Goal: Information Seeking & Learning: Learn about a topic

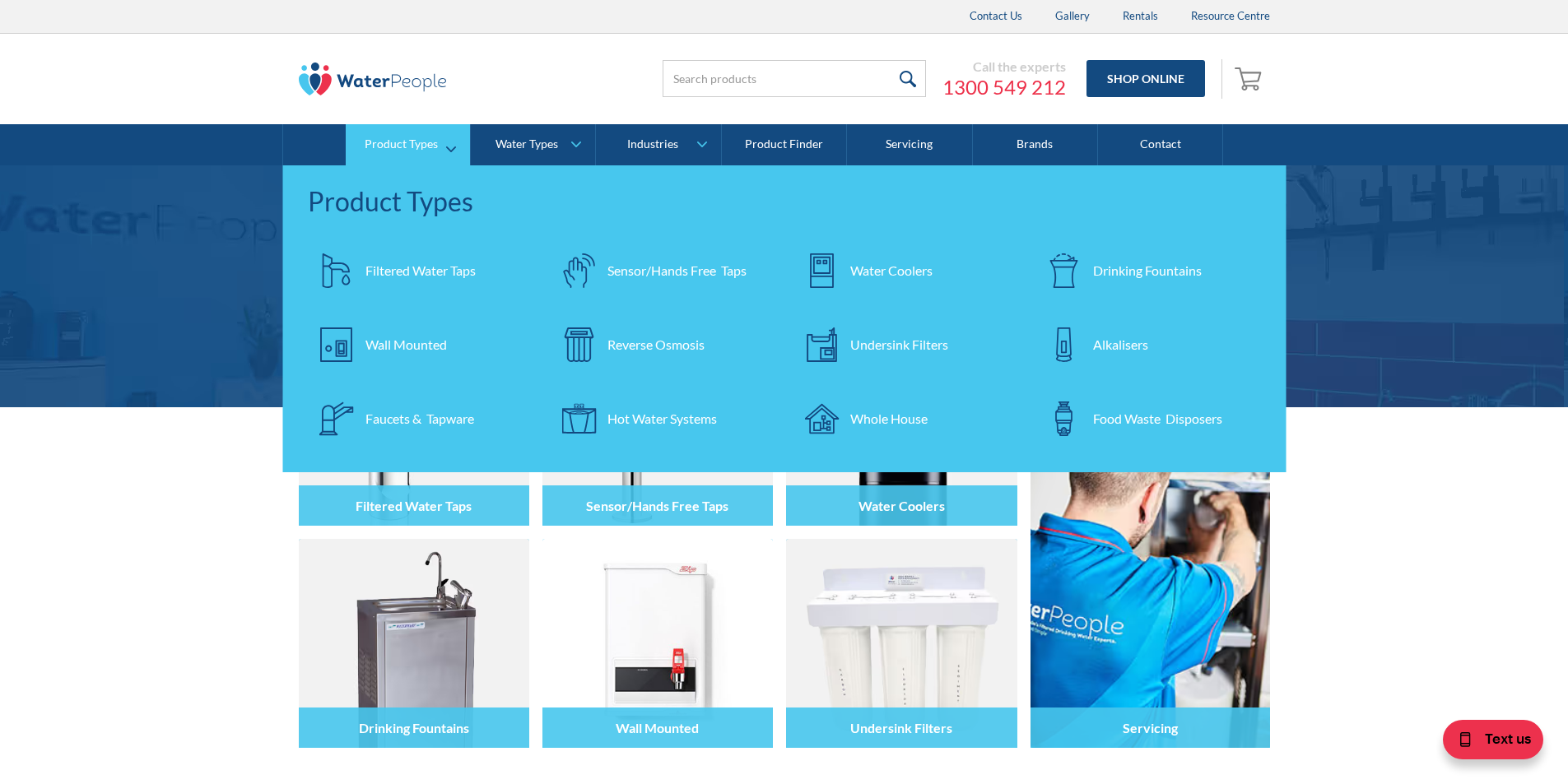
click at [420, 270] on div "Filtered Water Taps" at bounding box center [421, 270] width 110 height 20
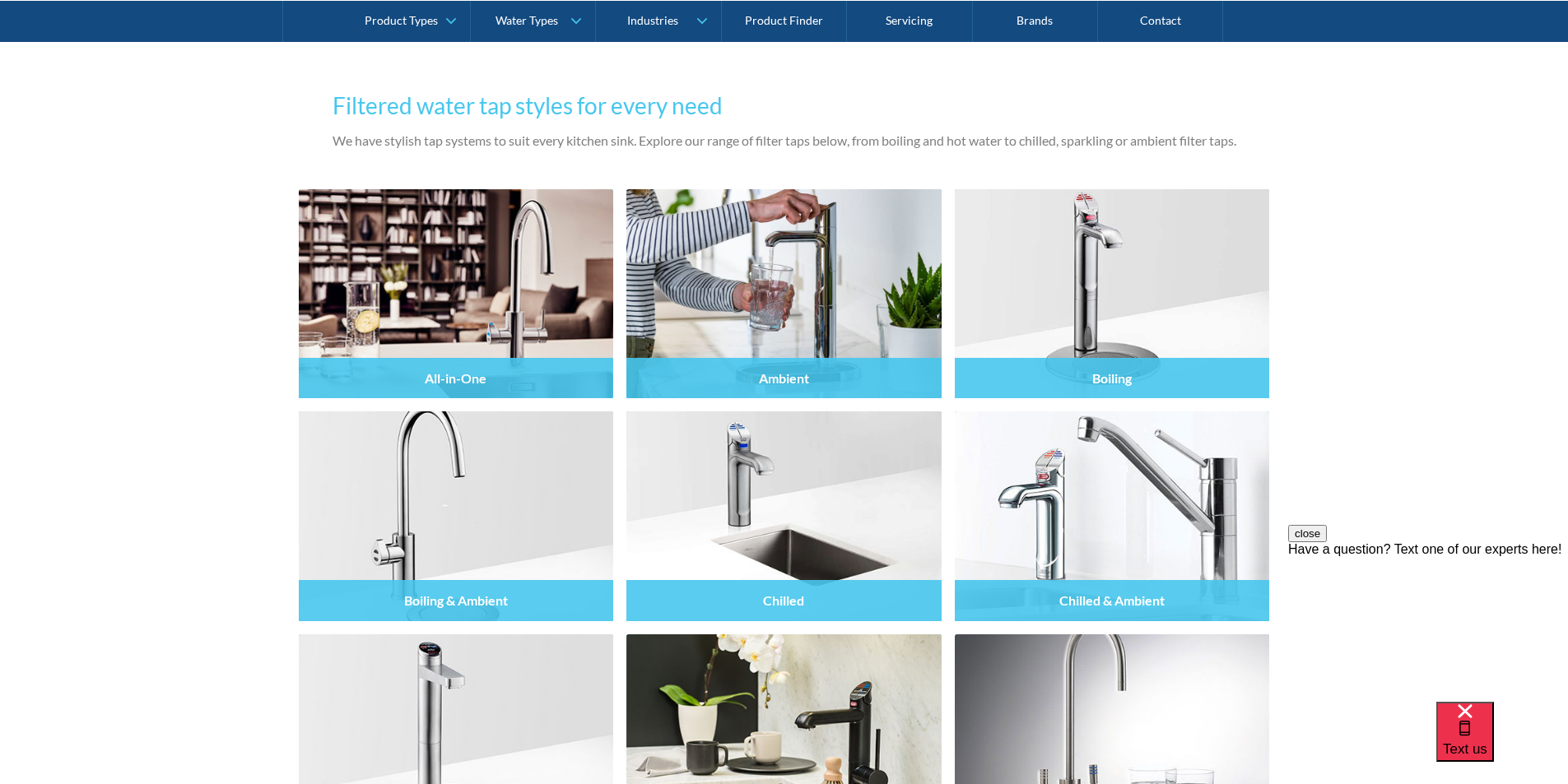
scroll to position [1398, 0]
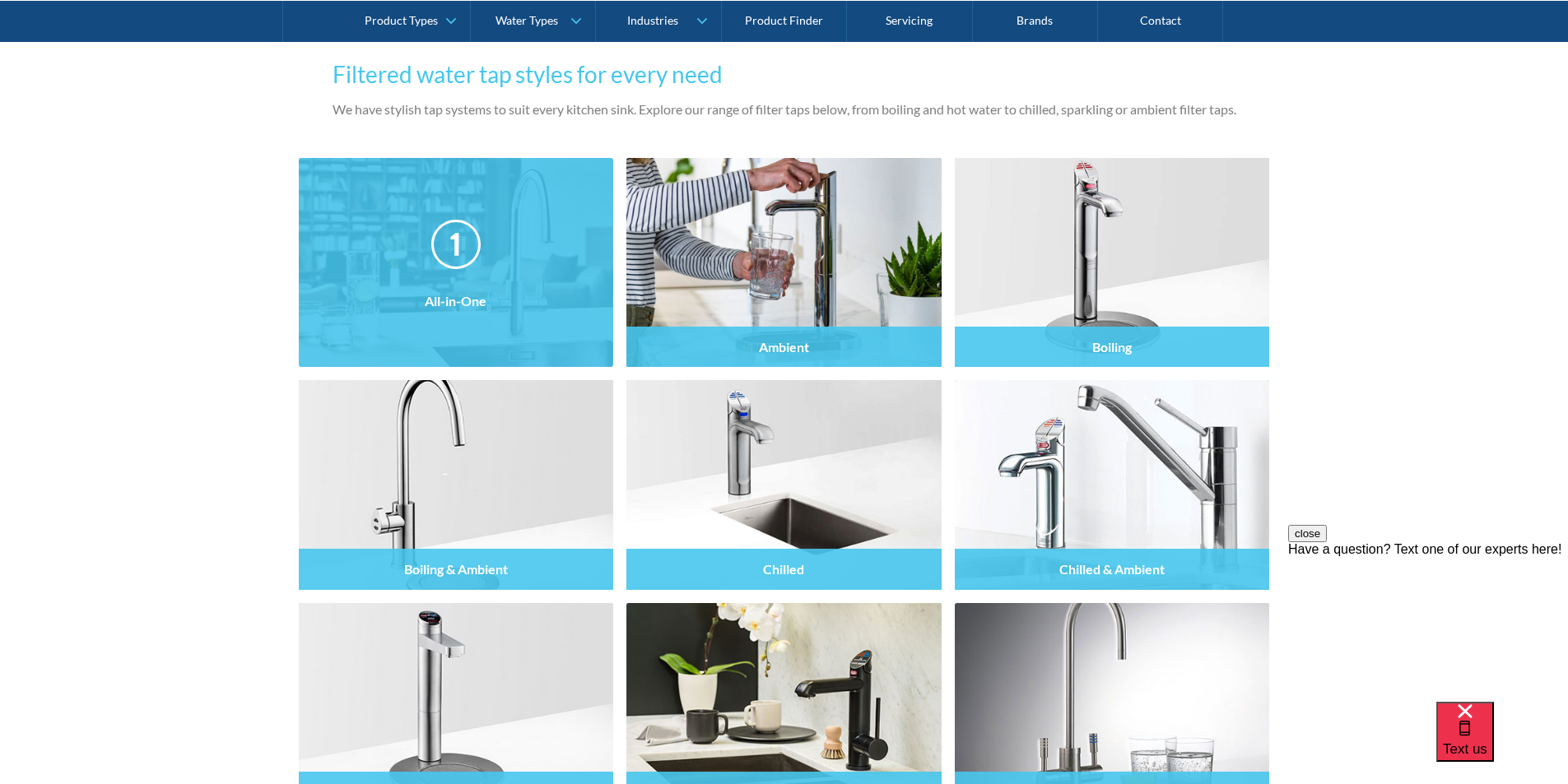
click at [486, 293] on h4 "All-in-One" at bounding box center [455, 300] width 62 height 16
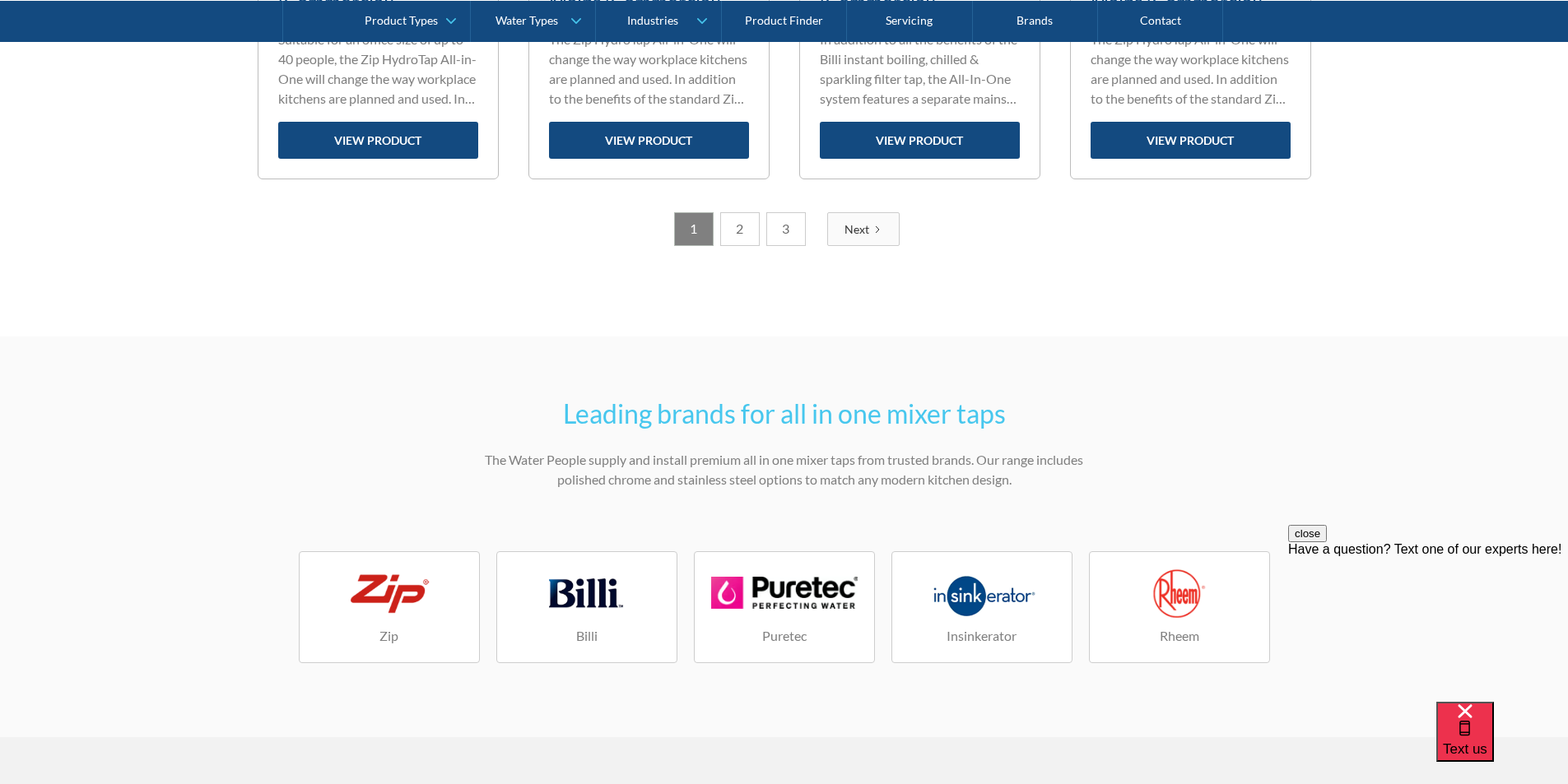
scroll to position [2387, 0]
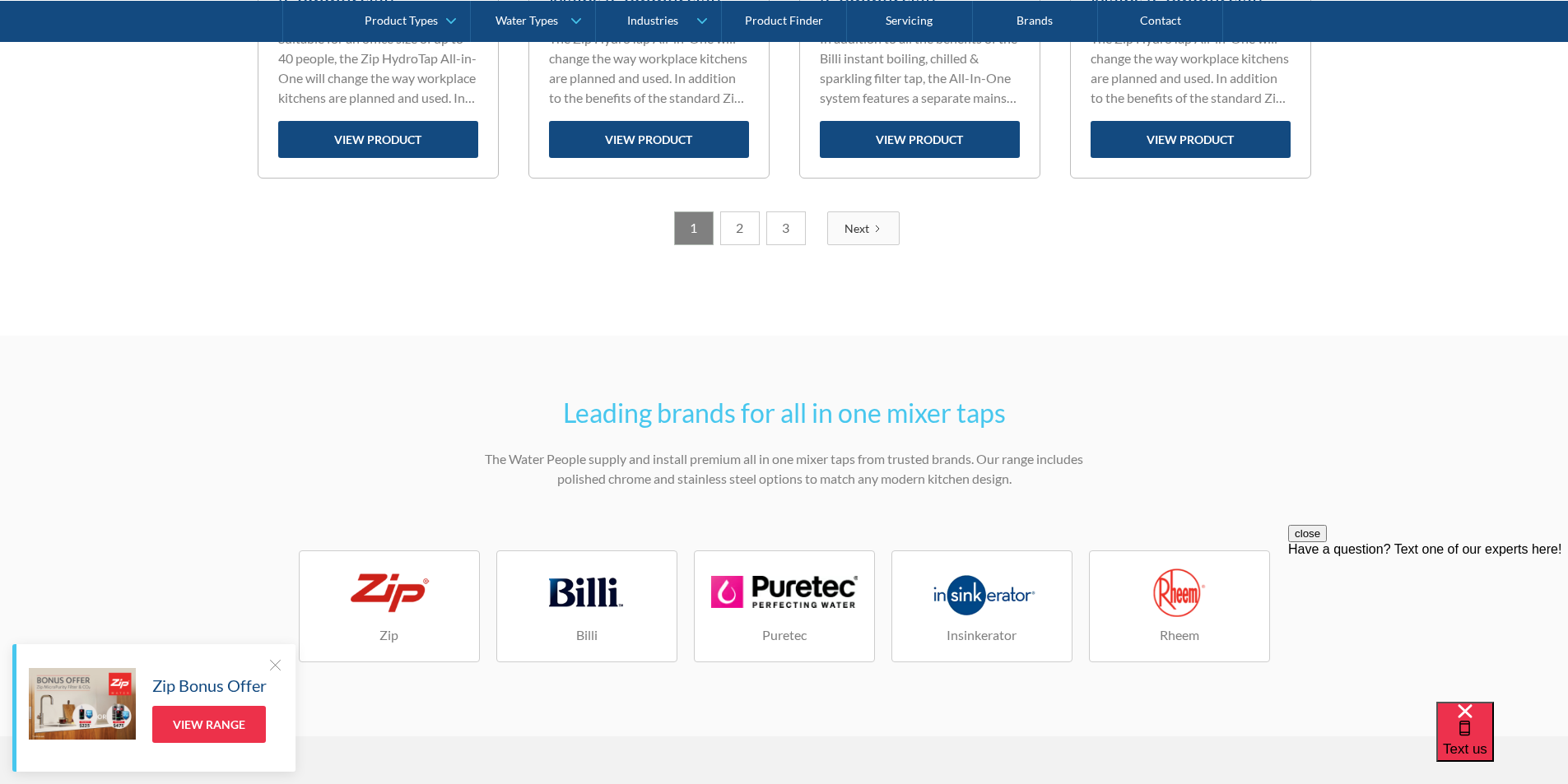
click at [735, 231] on link "2" at bounding box center [740, 228] width 39 height 34
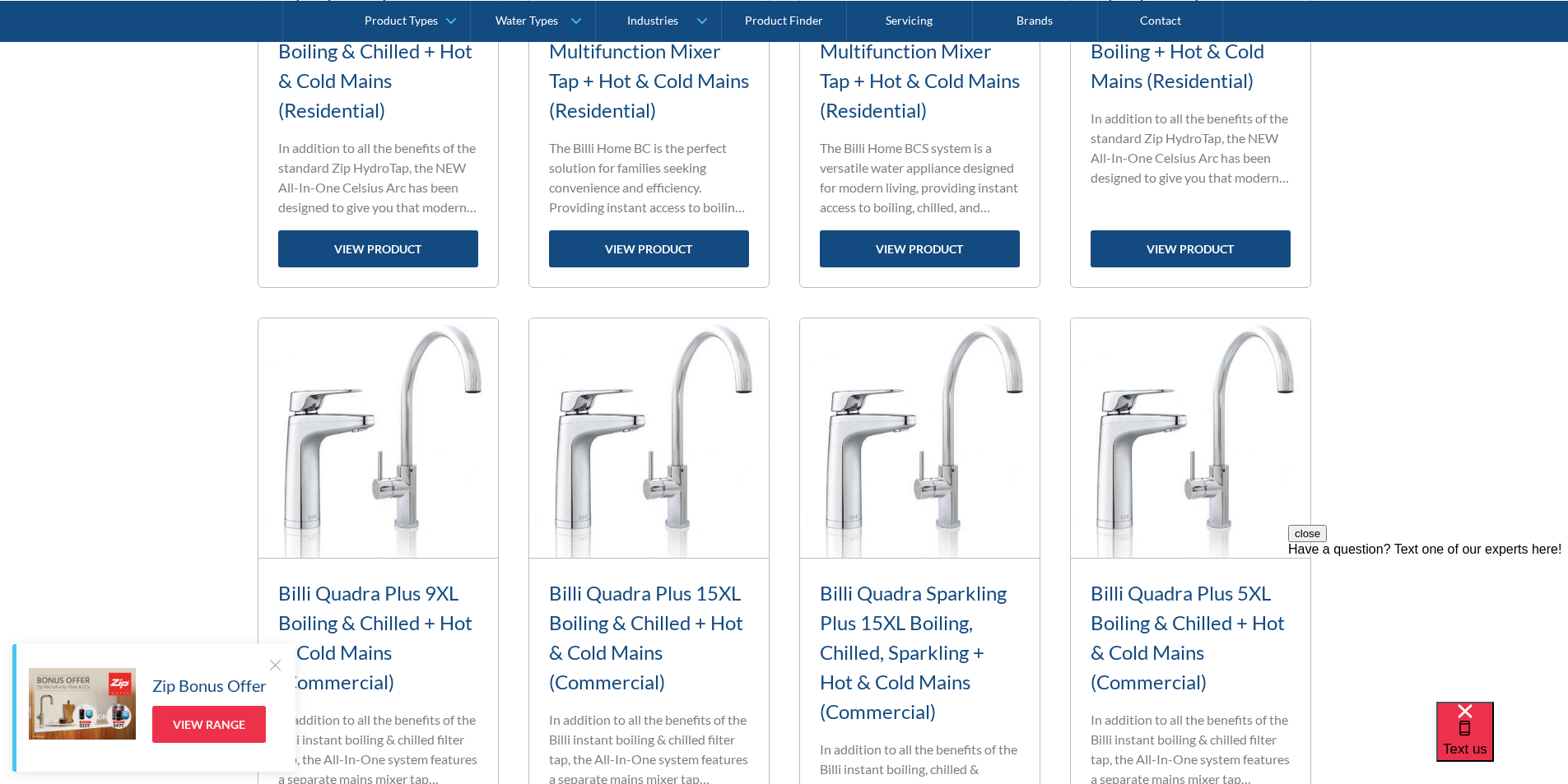
scroll to position [2169, 0]
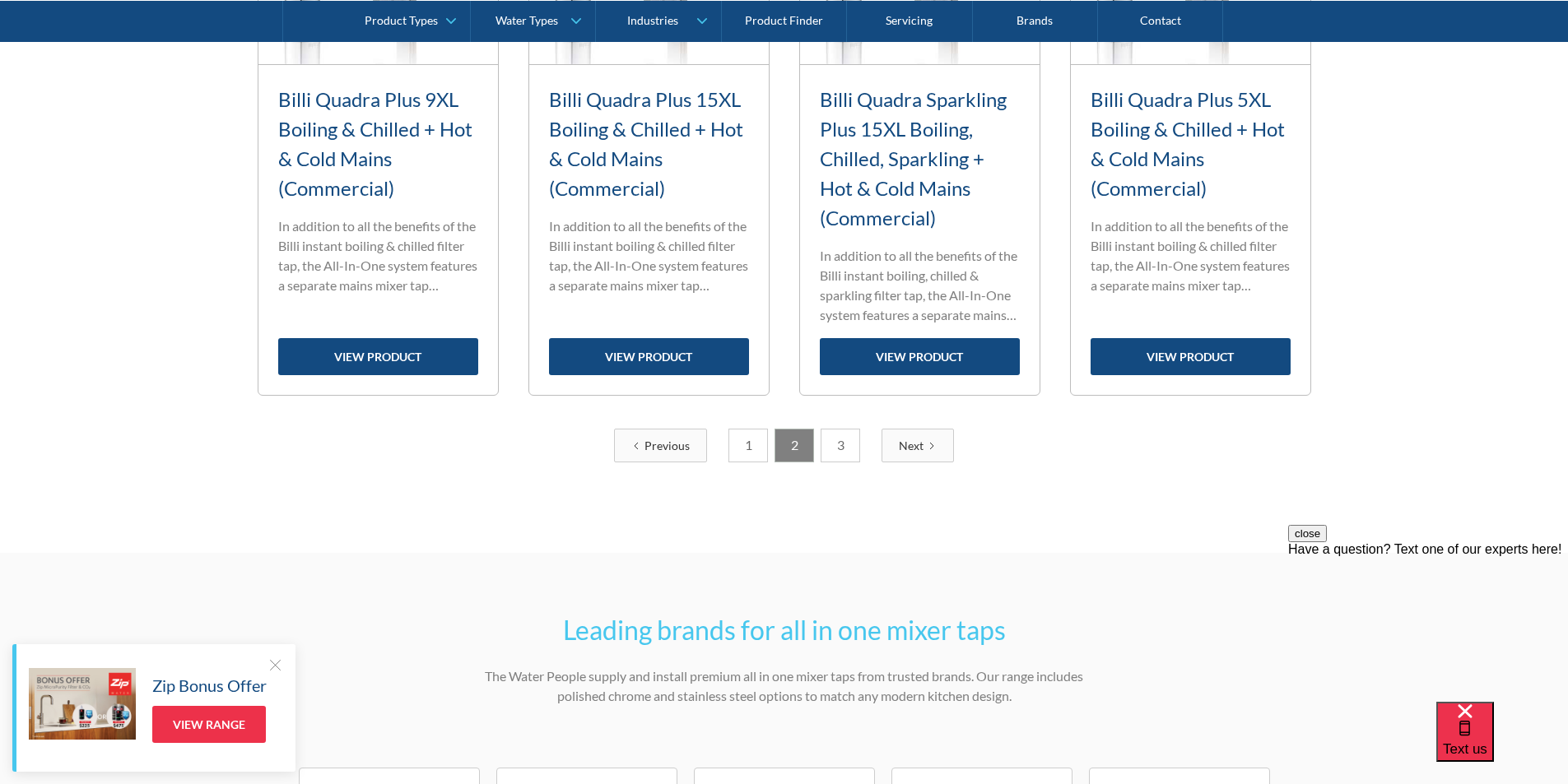
click at [832, 451] on link "3" at bounding box center [840, 446] width 39 height 34
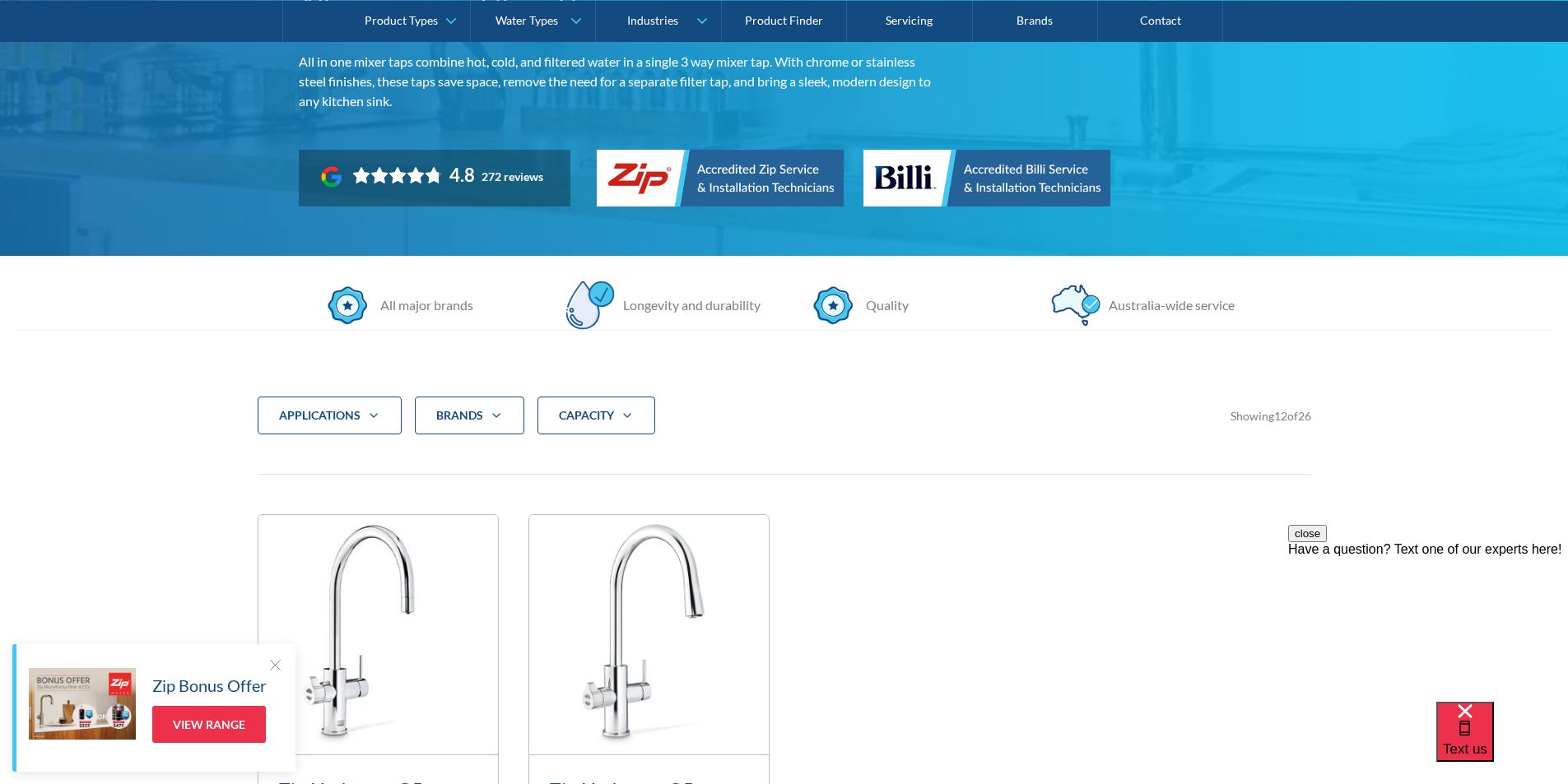
scroll to position [30, 0]
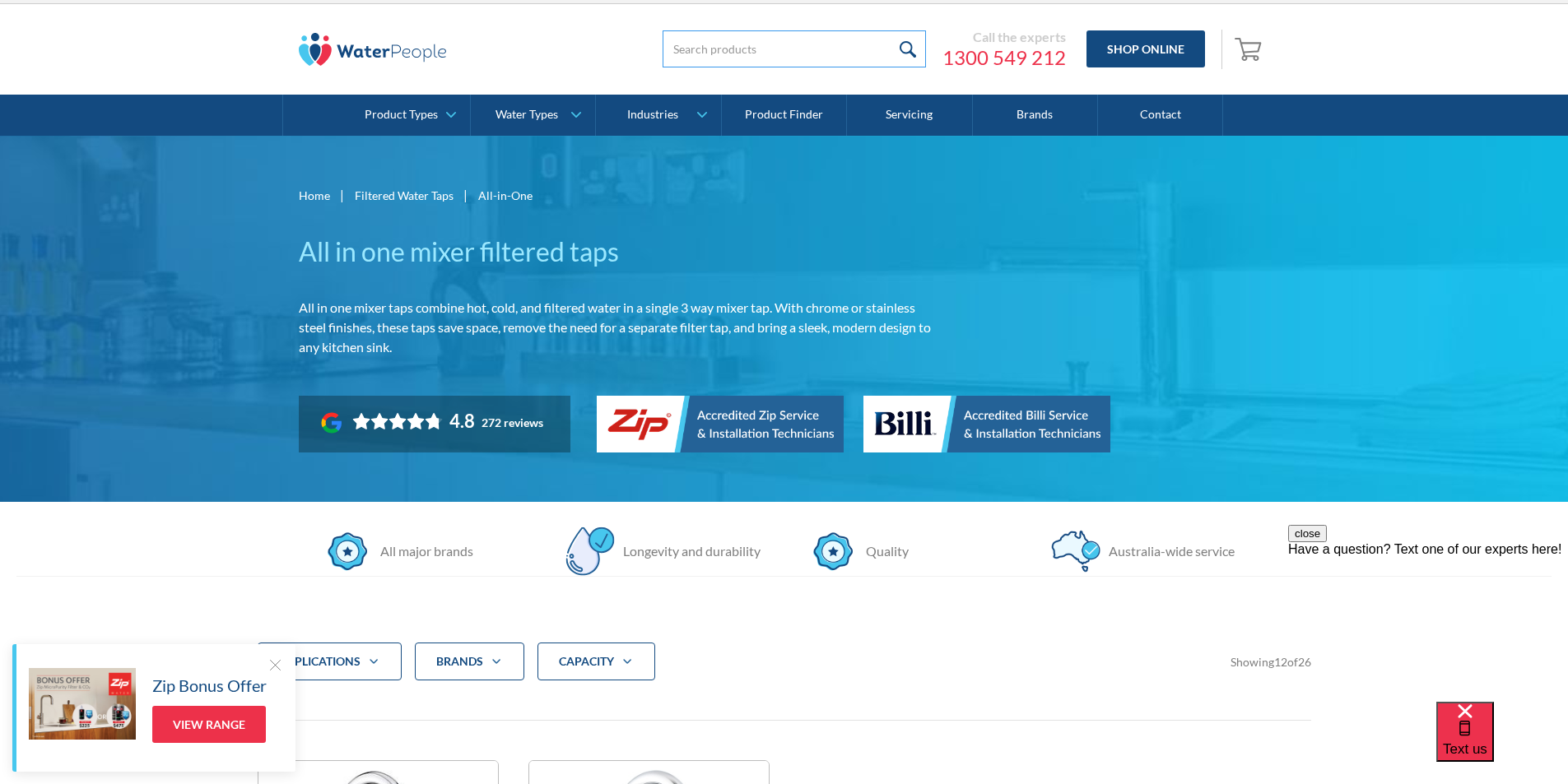
click at [679, 50] on input "search" at bounding box center [794, 50] width 264 height 37
paste input "Billi Quadra Sparkling 4100 with Gooseneck Multifunction Mixer Tap"
type input "Billi Quadra Sparkling 4100 with Gooseneck Multifunction Mixer Tap"
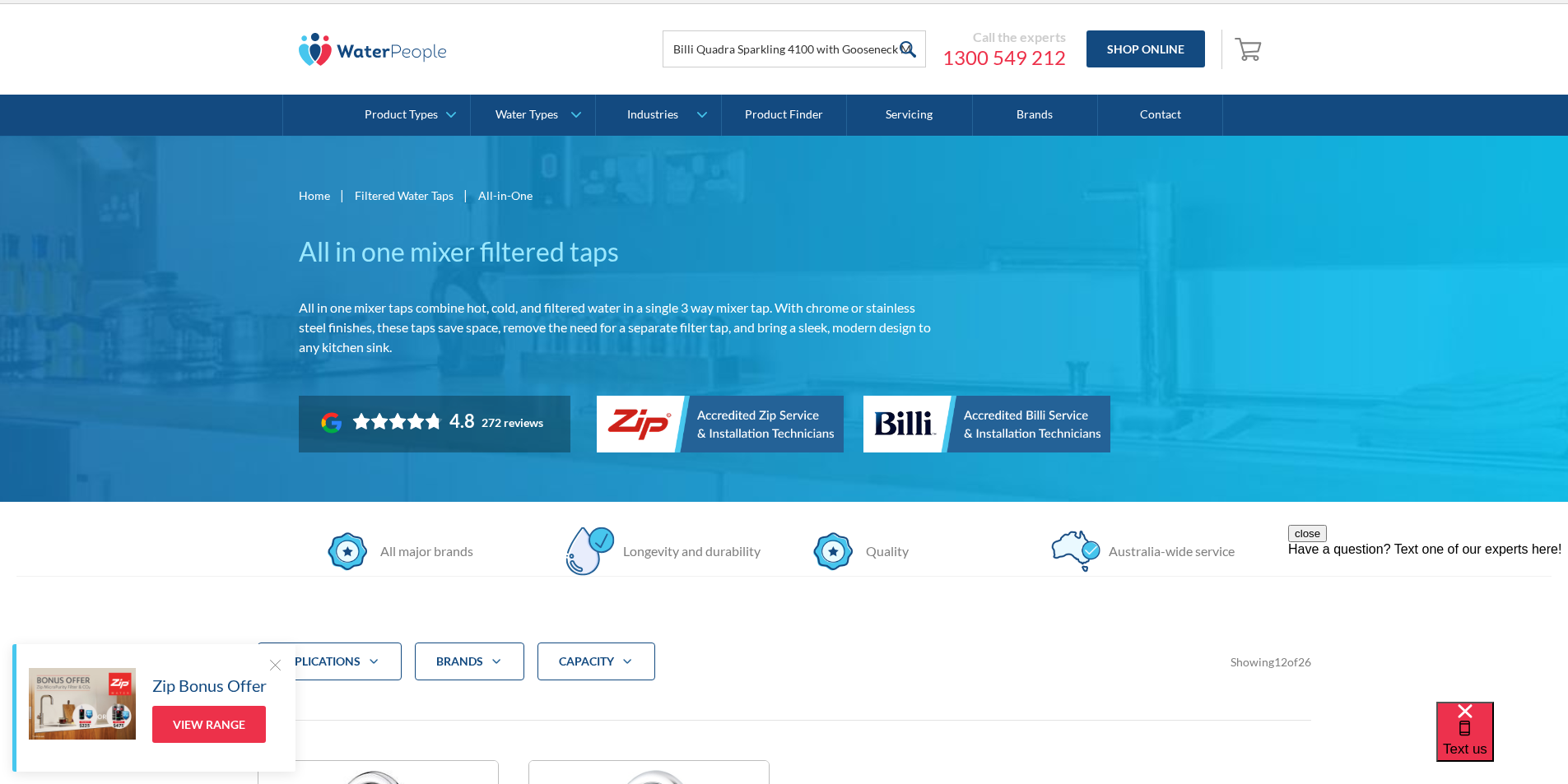
click at [911, 49] on input "submit" at bounding box center [908, 50] width 36 height 37
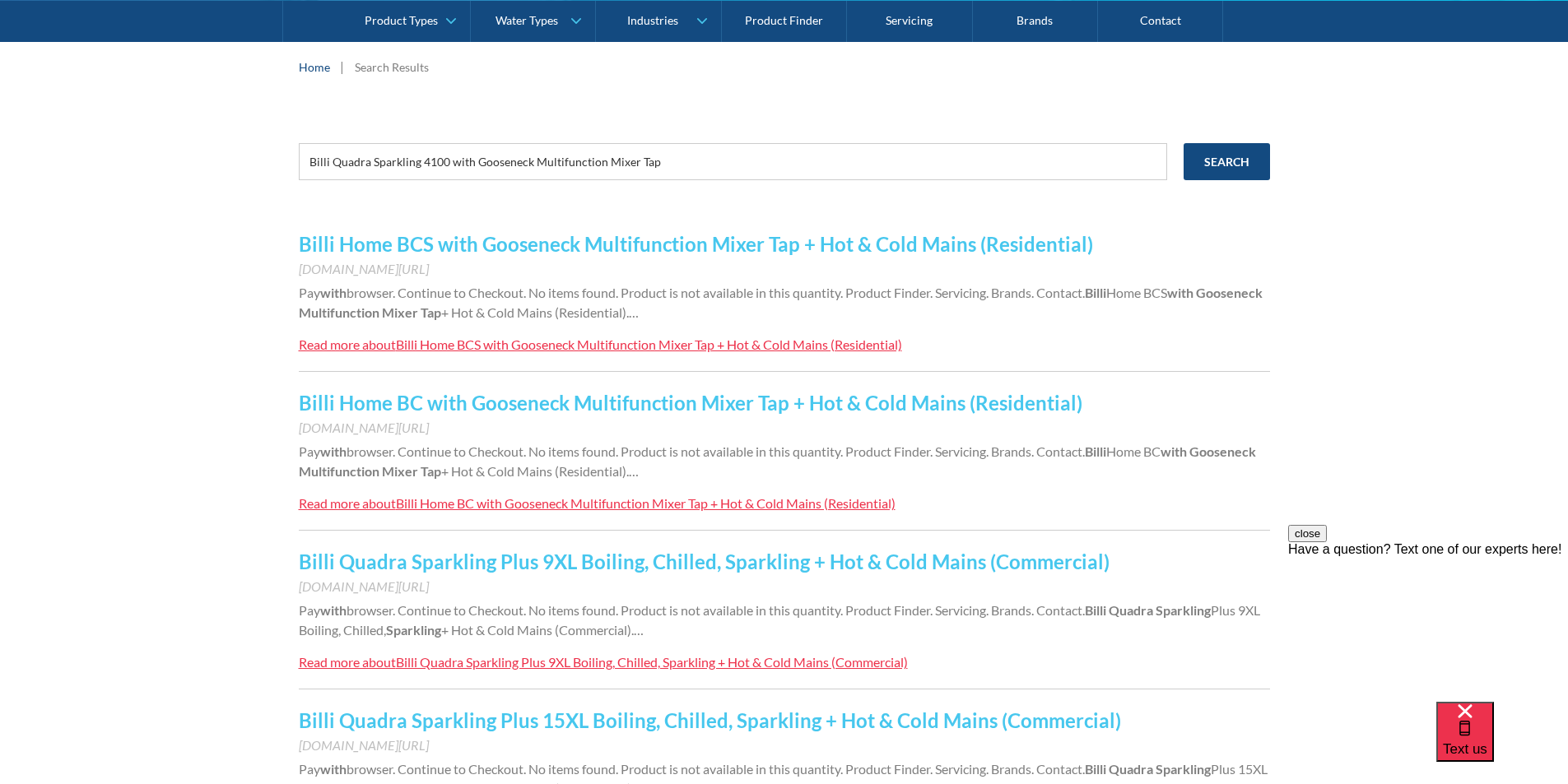
scroll to position [247, 0]
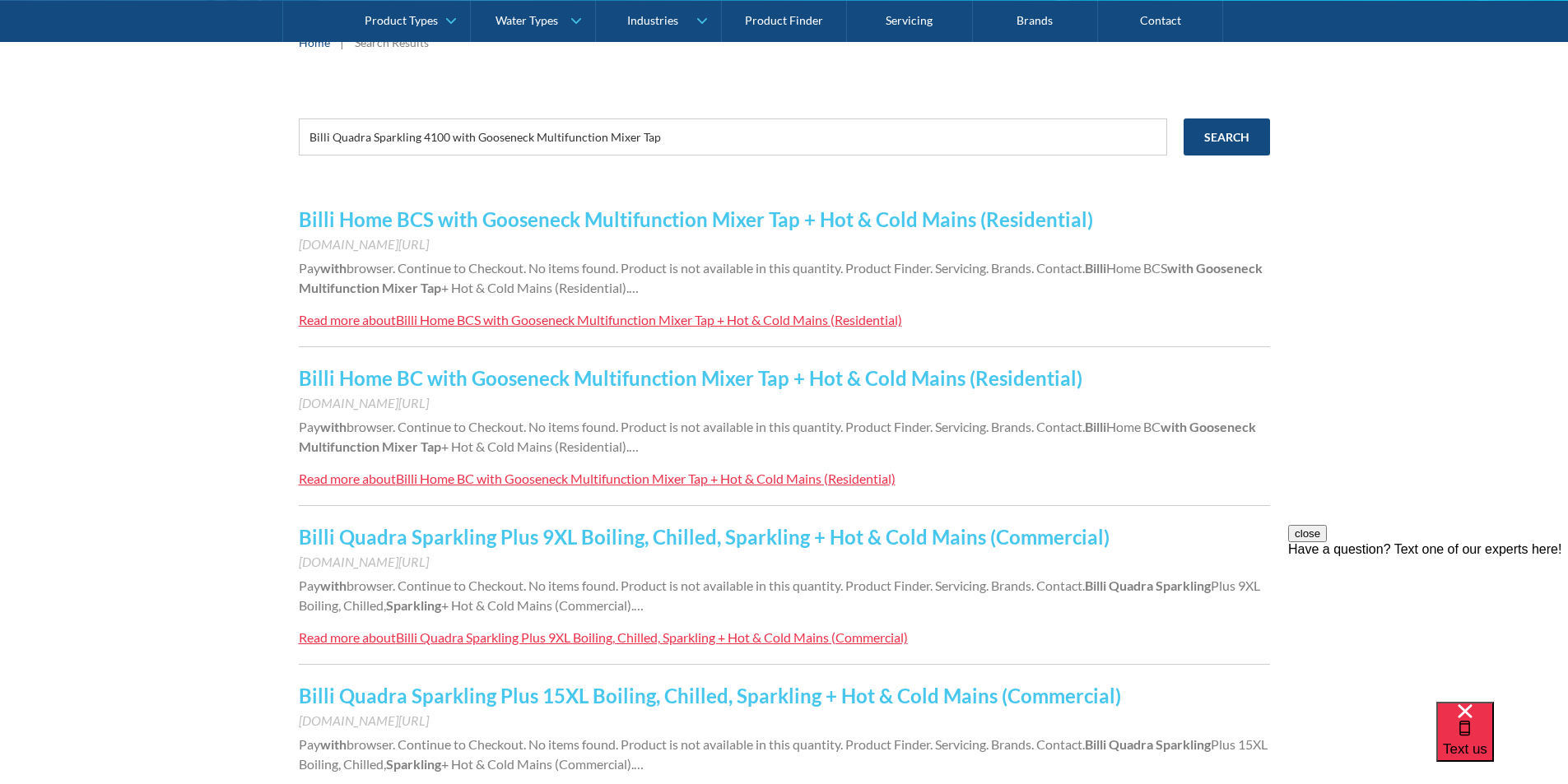
click at [548, 383] on link "Billi Home BC with Gooseneck Multifunction Mixer Tap + Hot & Cold Mains (Reside…" at bounding box center [691, 378] width 783 height 24
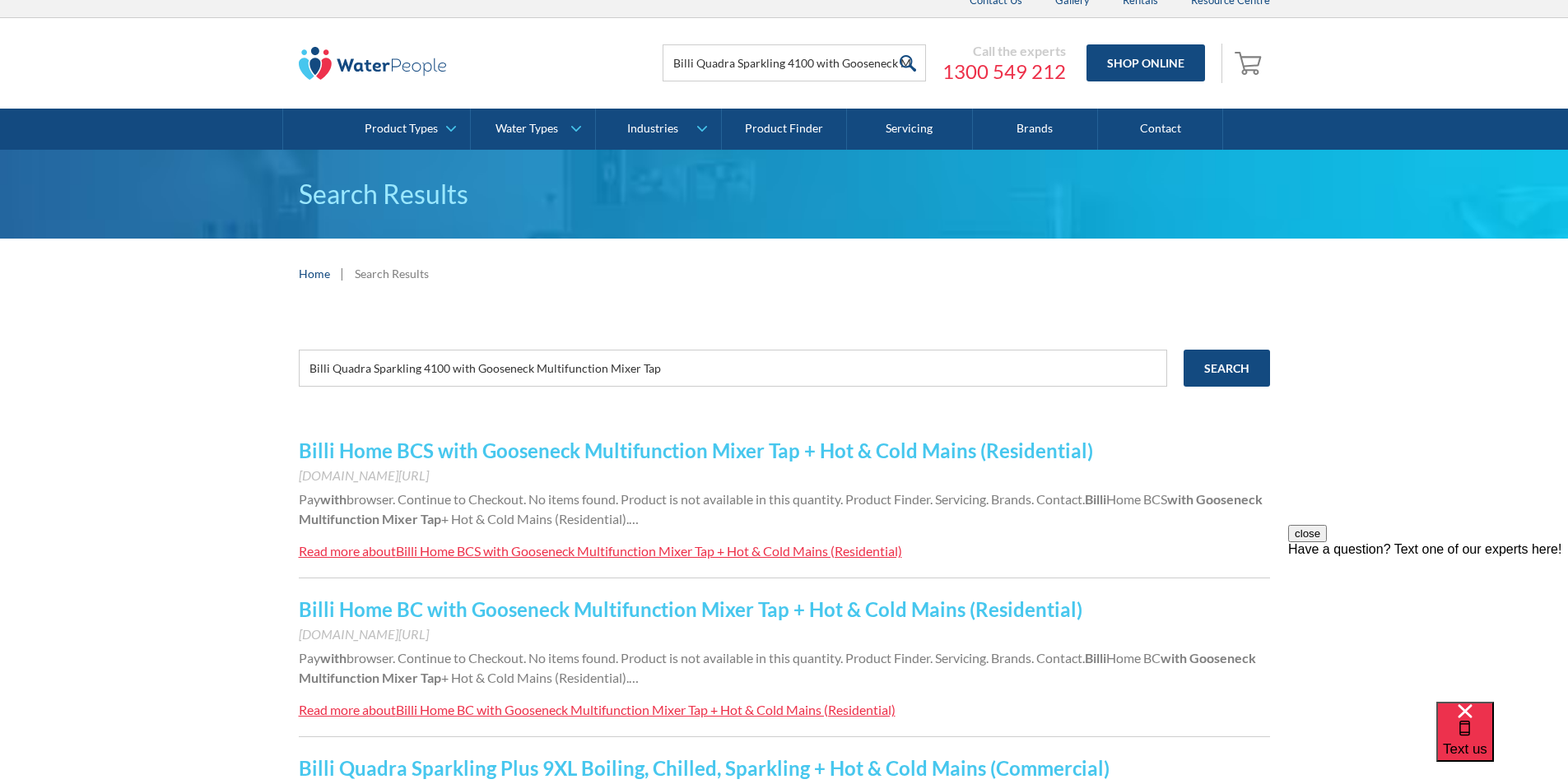
scroll to position [0, 0]
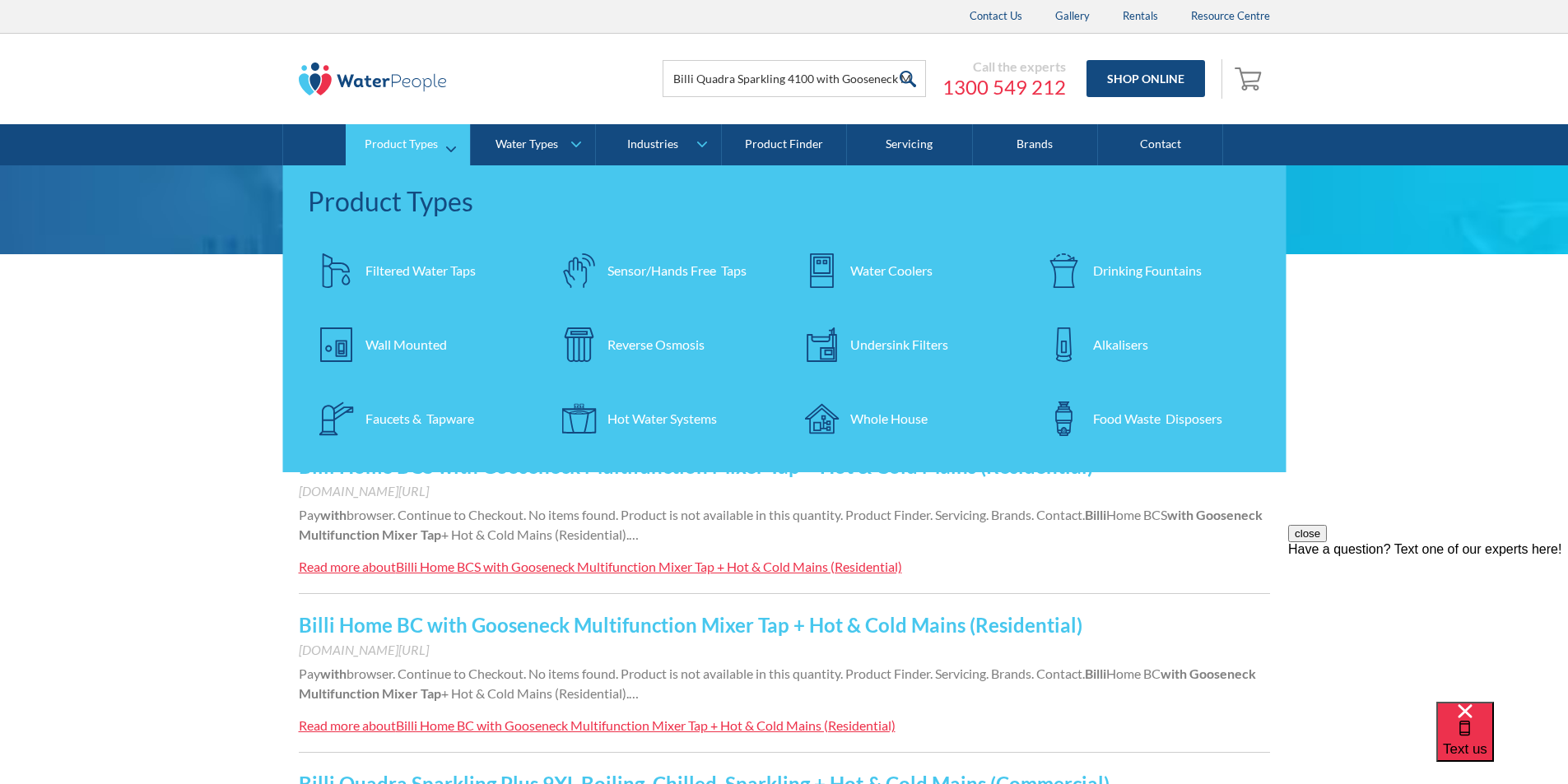
click at [906, 339] on div "Undersink Filters" at bounding box center [899, 344] width 98 height 20
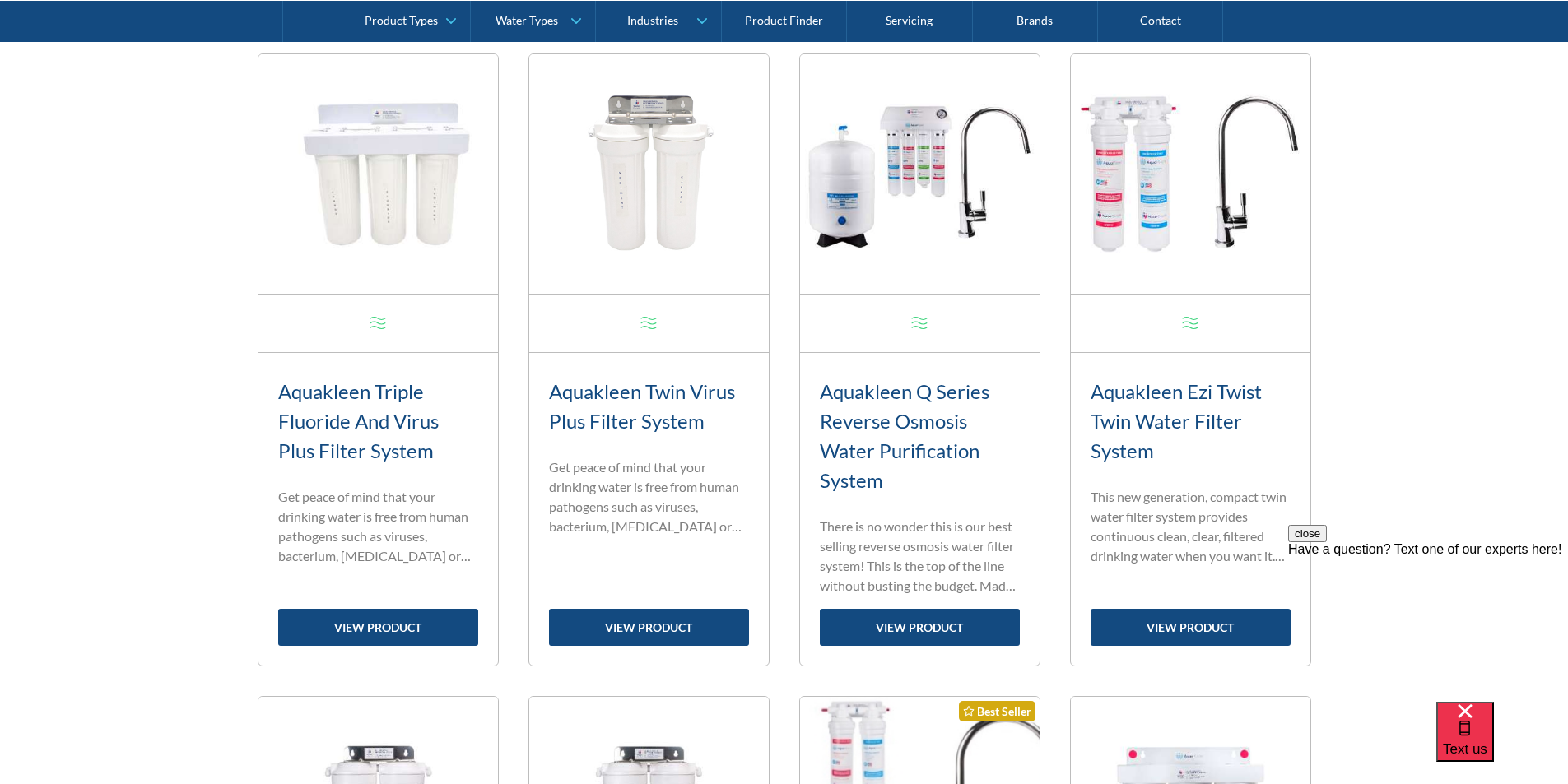
scroll to position [741, 0]
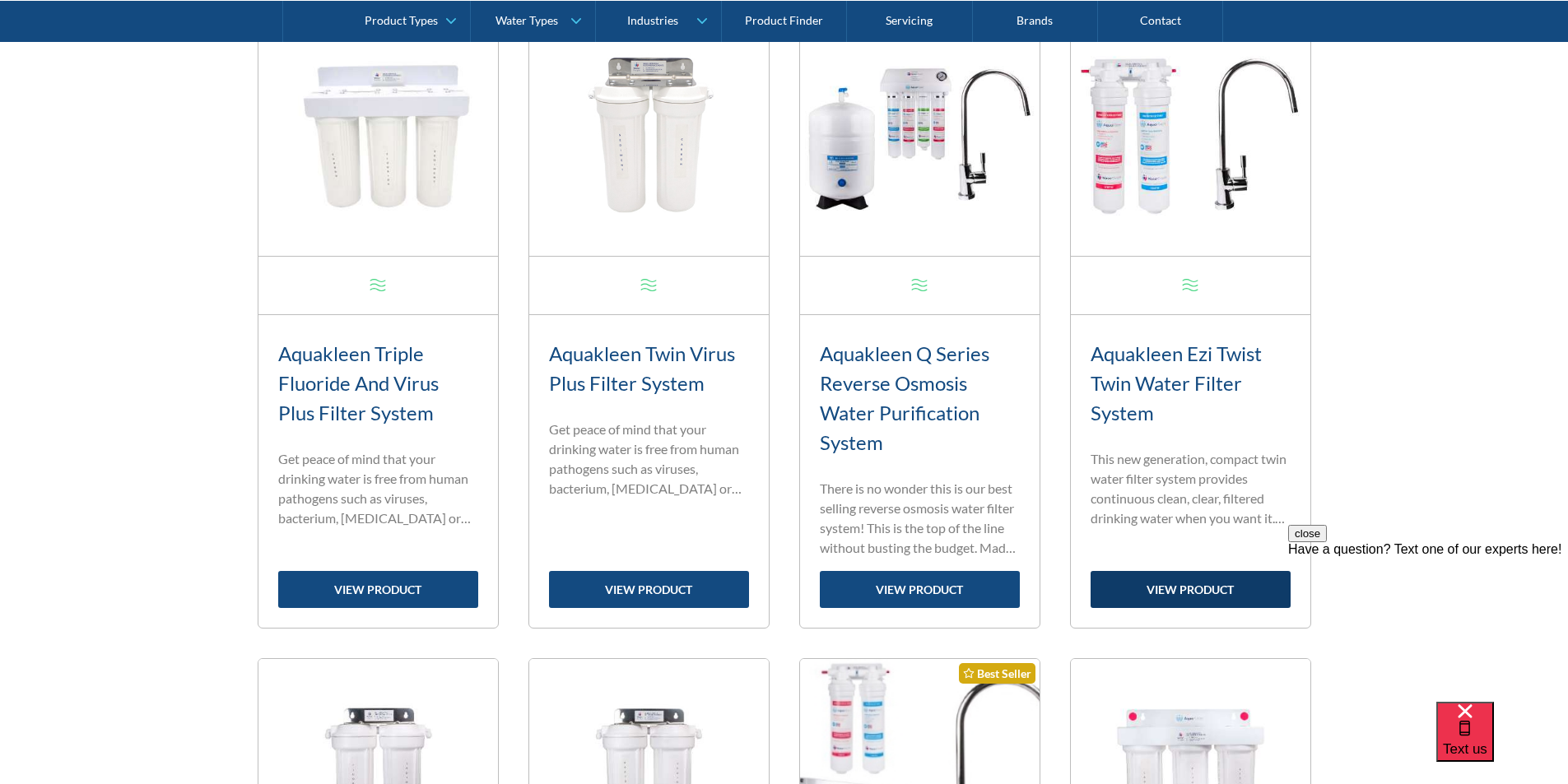
click at [1176, 578] on link "view product" at bounding box center [1190, 590] width 200 height 37
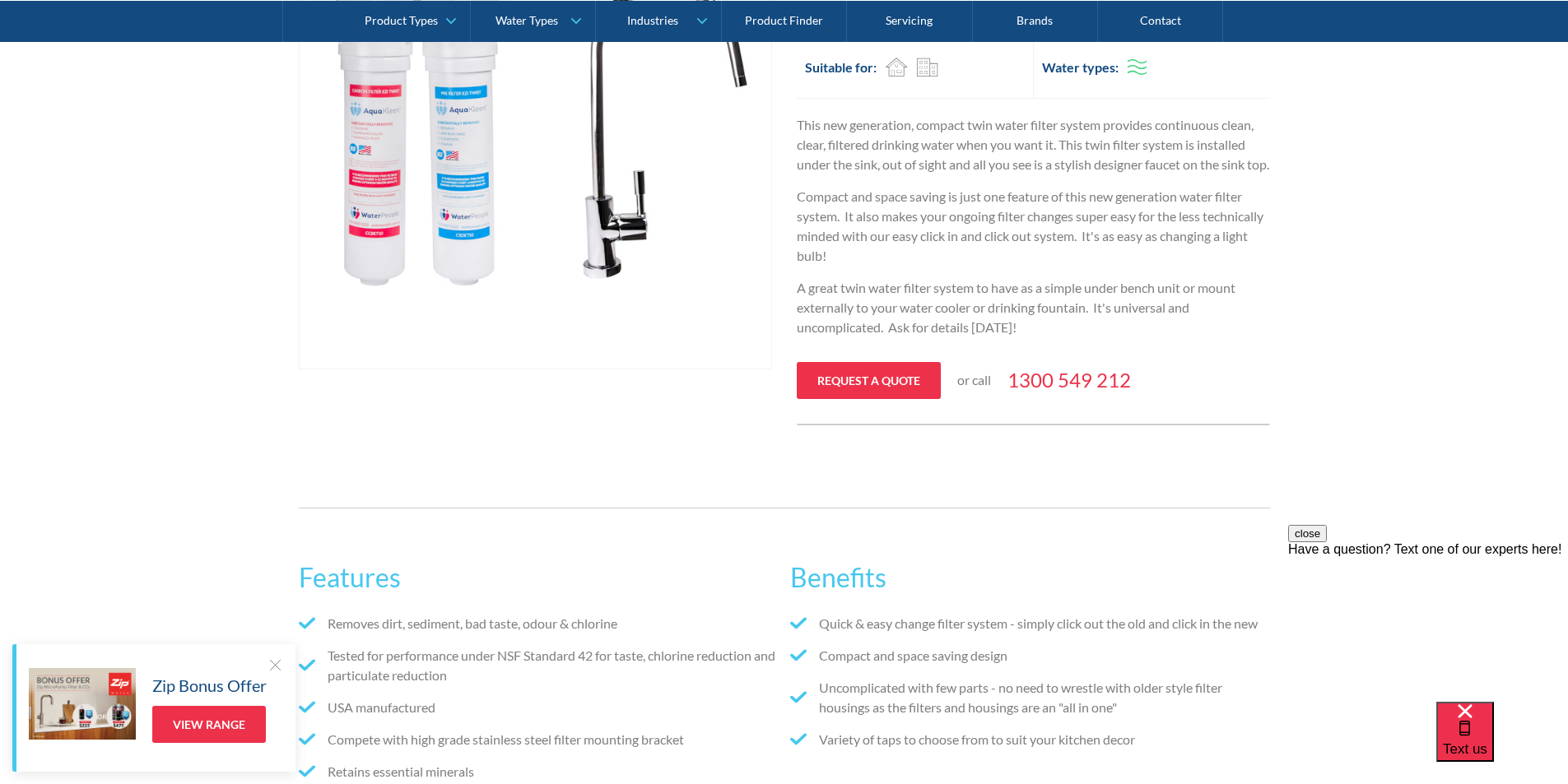
scroll to position [247, 0]
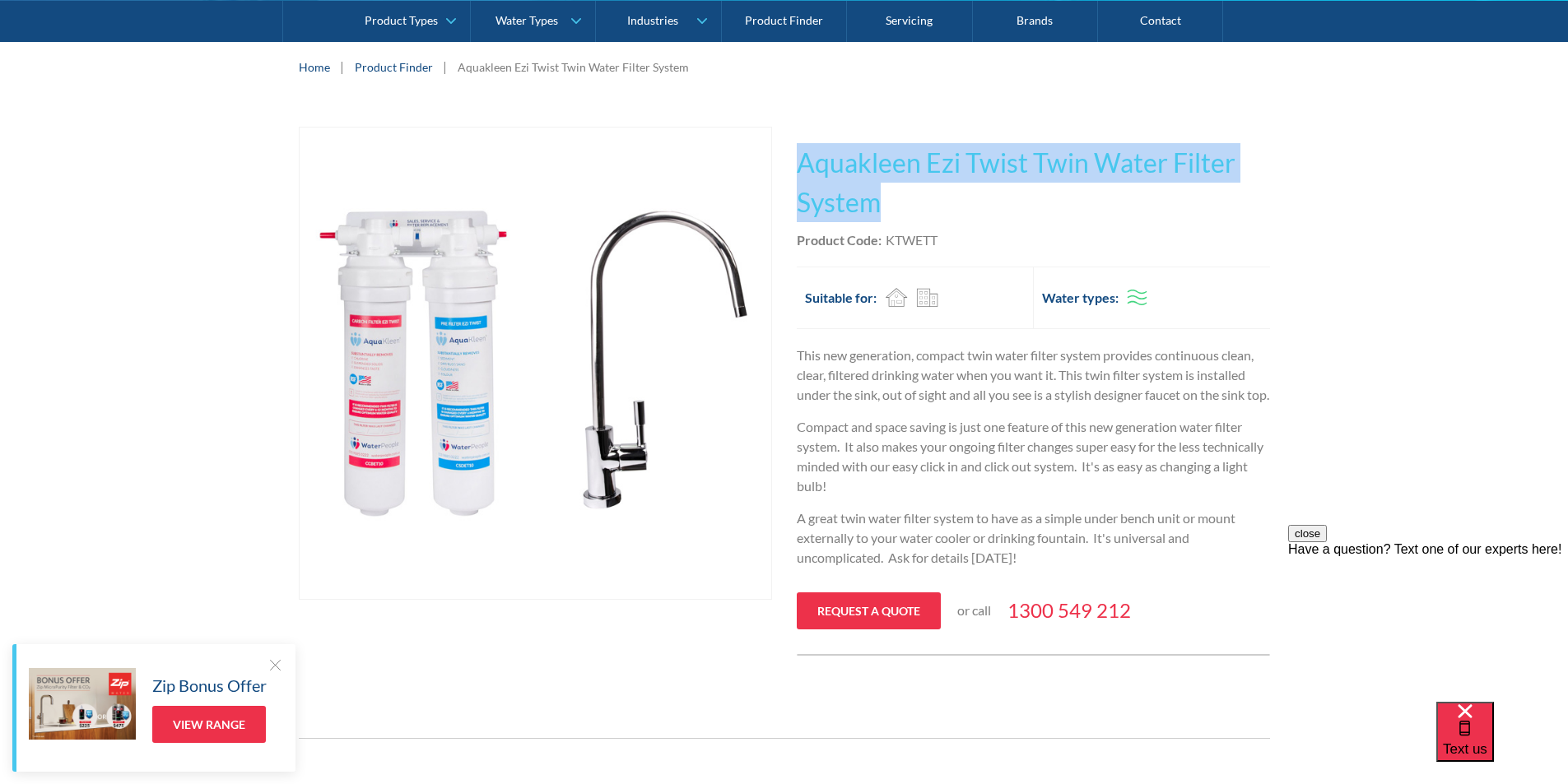
drag, startPoint x: 892, startPoint y: 207, endPoint x: 803, endPoint y: 166, distance: 98.0
click at [803, 165] on h1 "Aquakleen Ezi Twist Twin Water Filter System" at bounding box center [1033, 182] width 473 height 79
copy h1 "Aquakleen Ezi Twist Twin Water Filter System"
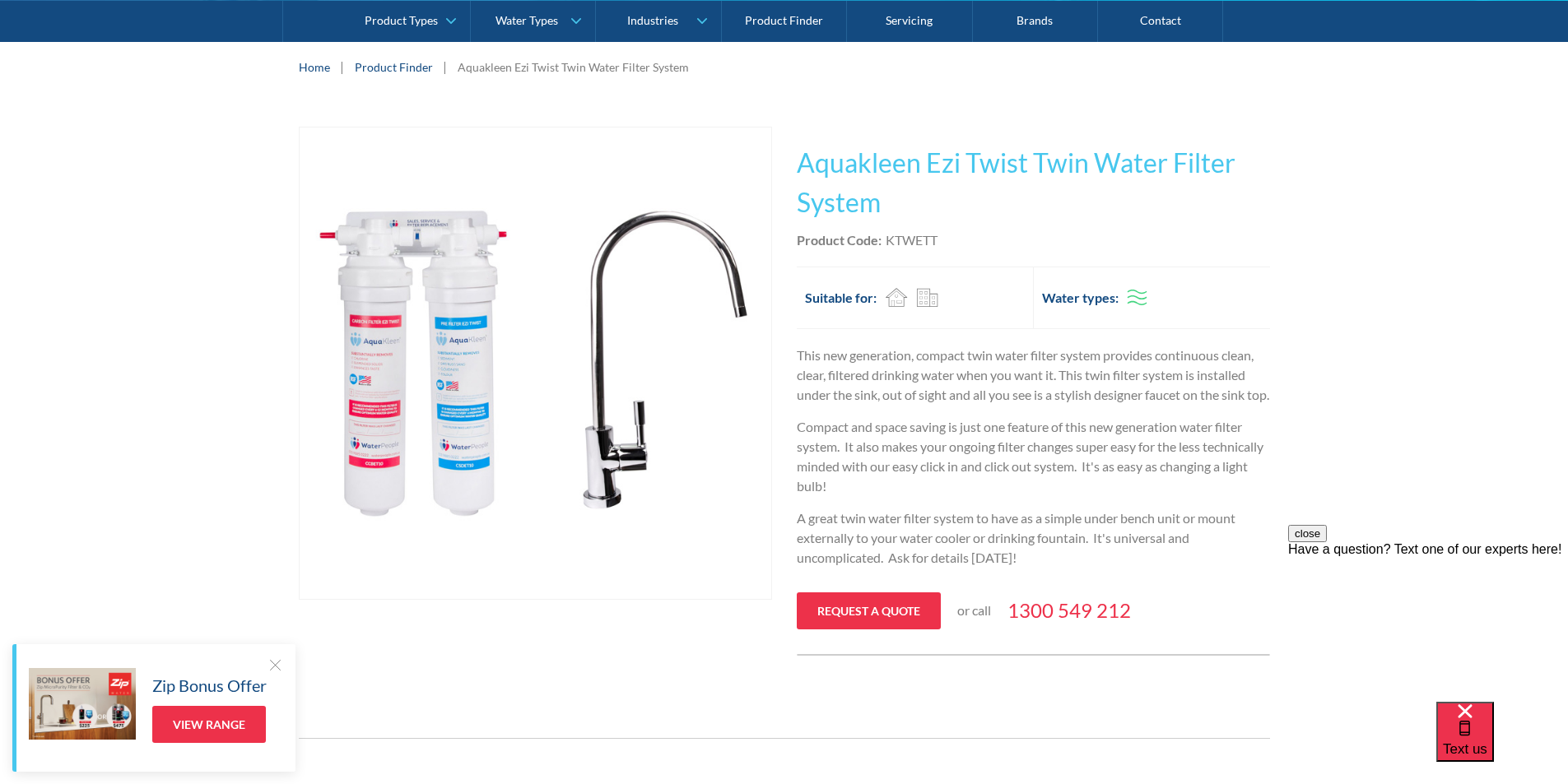
click at [965, 240] on div "Product Code: KTWETT" at bounding box center [1033, 240] width 473 height 20
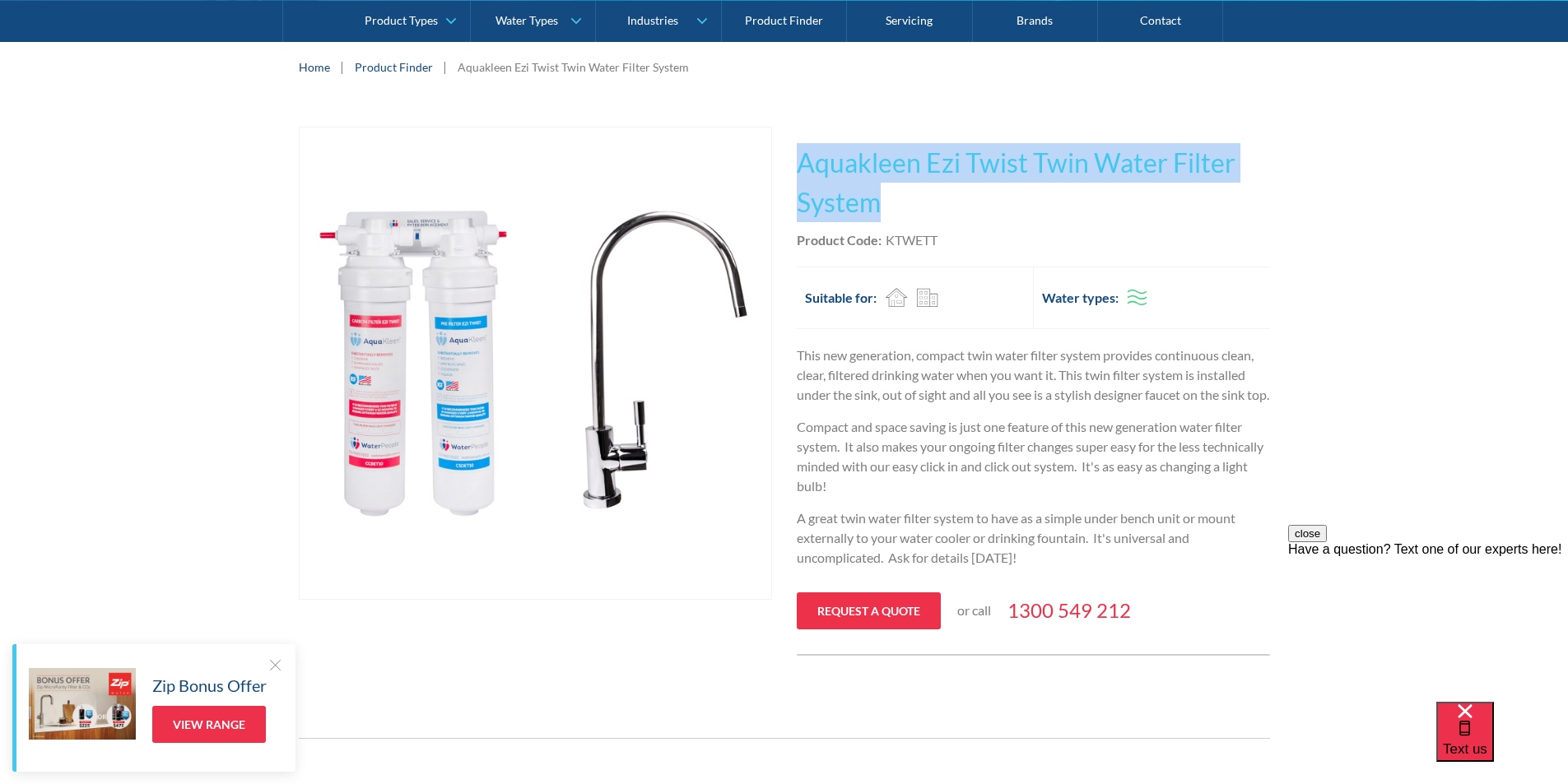
drag, startPoint x: 890, startPoint y: 201, endPoint x: 791, endPoint y: 157, distance: 108.3
click at [791, 157] on div "Play video Fits Most Brands Best Seller No items found. This tap design is incl…" at bounding box center [784, 392] width 971 height 529
copy h1 "Aquakleen Ezi Twist Twin Water Filter System"
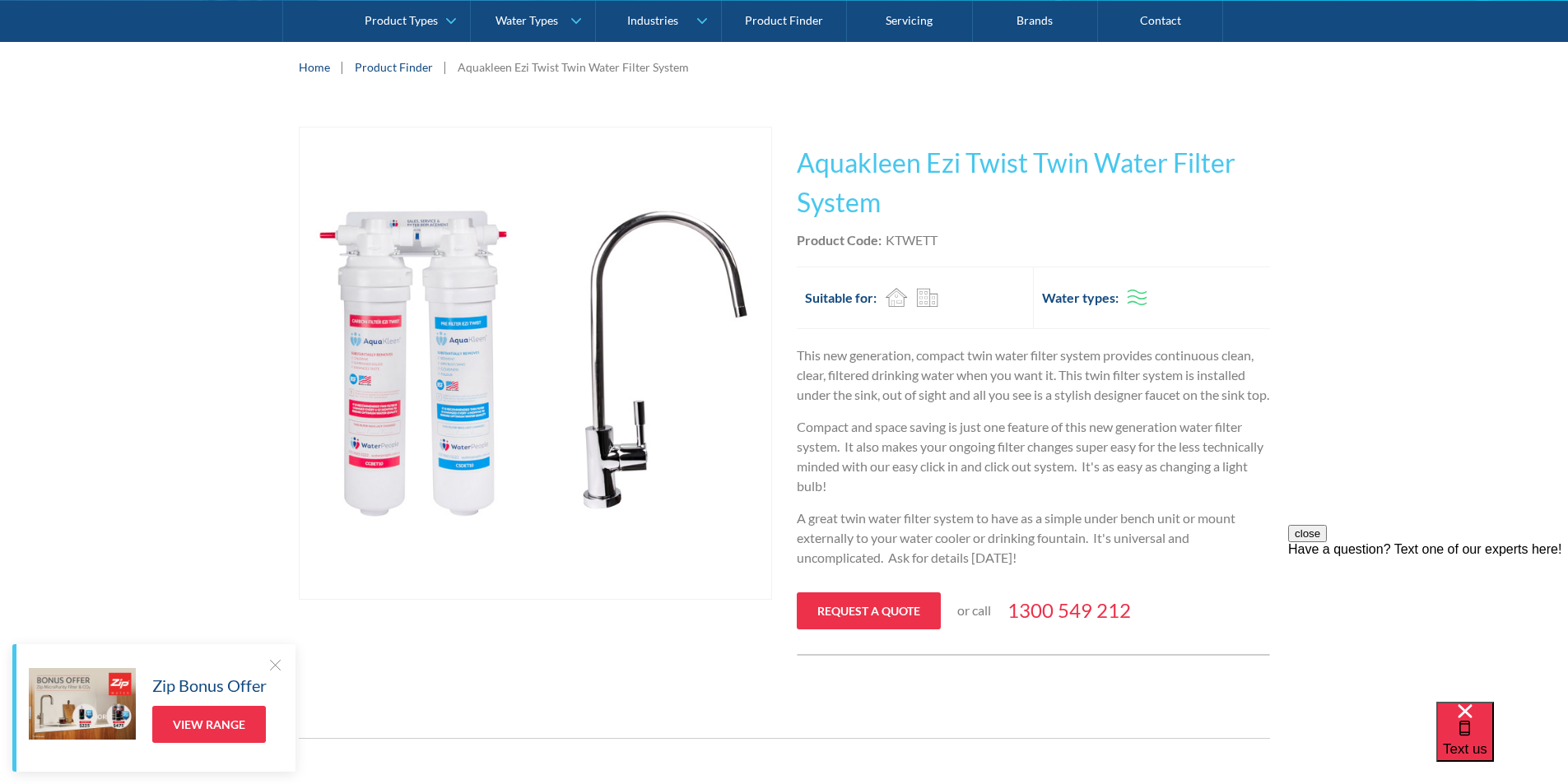
click at [949, 241] on div "Product Code: KTWETT" at bounding box center [1033, 240] width 473 height 20
drag, startPoint x: 936, startPoint y: 237, endPoint x: 887, endPoint y: 235, distance: 49.0
click at [887, 234] on div "Product Code: KTWETT" at bounding box center [1033, 240] width 473 height 20
copy div "KTWETT"
